Goal: Navigation & Orientation: Understand site structure

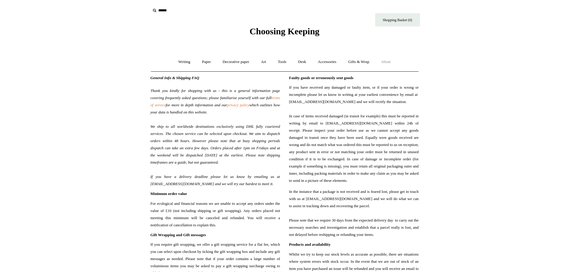
click at [180, 61] on link "Writing +" at bounding box center [184, 62] width 23 height 16
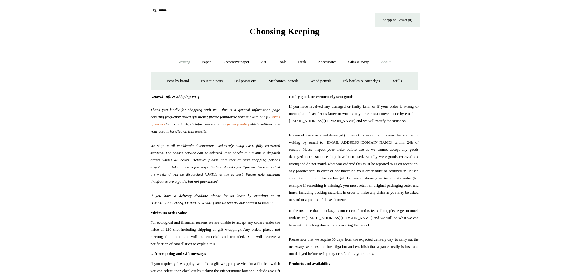
click at [257, 33] on span "Choosing Keeping" at bounding box center [284, 31] width 70 height 10
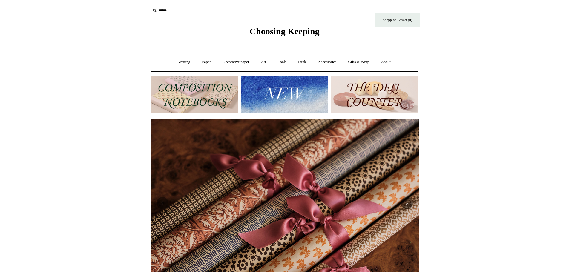
click at [392, 60] on link "About +" at bounding box center [385, 62] width 21 height 16
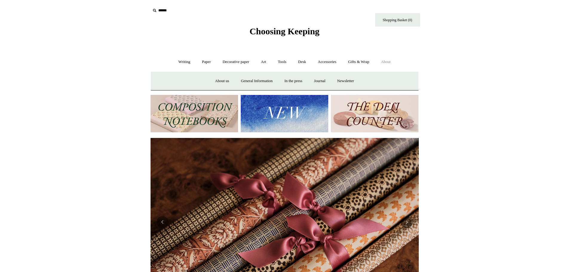
click at [222, 80] on link "About us" at bounding box center [222, 81] width 25 height 16
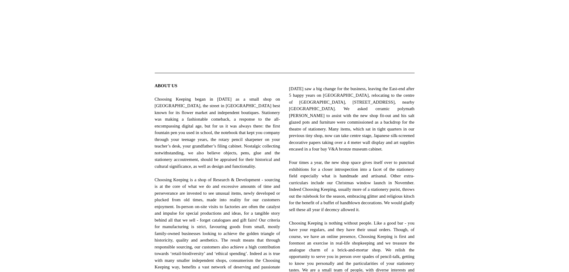
scroll to position [159, 0]
